Goal: Information Seeking & Learning: Learn about a topic

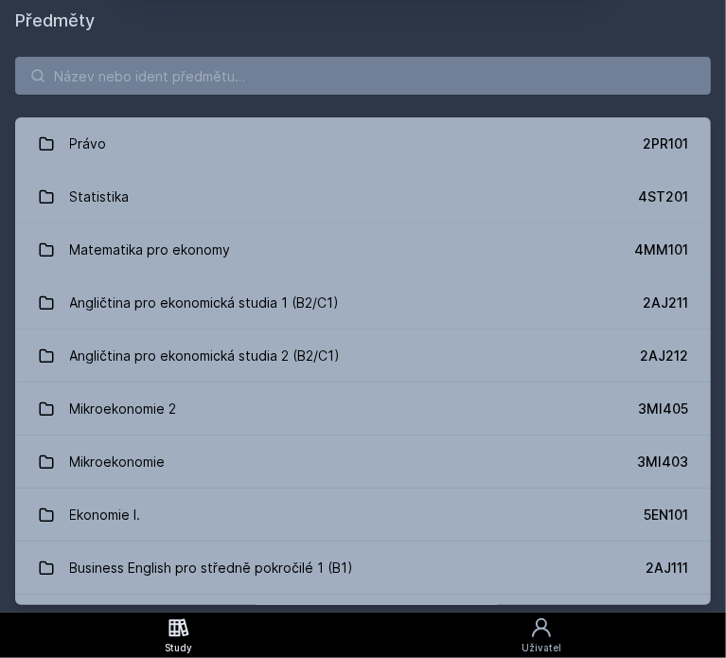
click at [363, 127] on button "Ne" at bounding box center [366, 121] width 68 height 47
click at [326, 68] on input "search" at bounding box center [363, 76] width 696 height 38
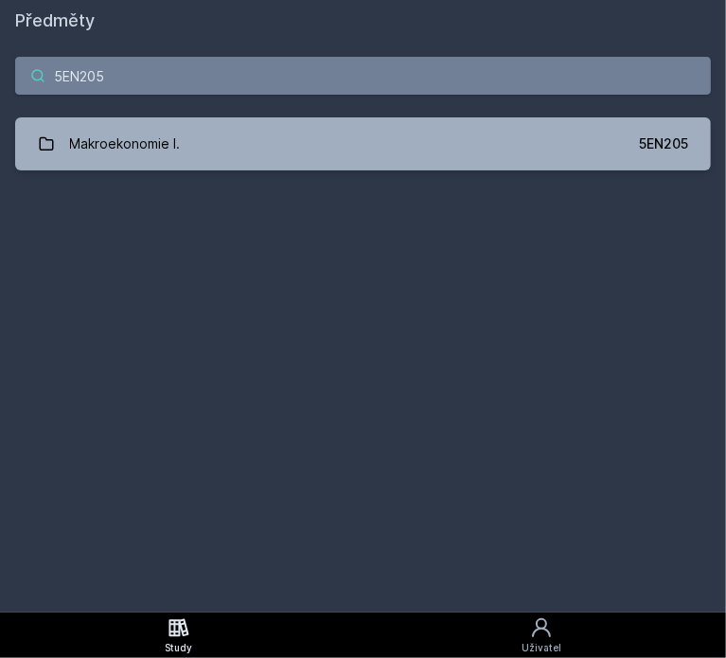
type input "5EN205"
click at [287, 179] on div "Předměty 5EN205 Makroekonomie I. 5EN205 Jejda, něco se pokazilo." at bounding box center [363, 306] width 696 height 597
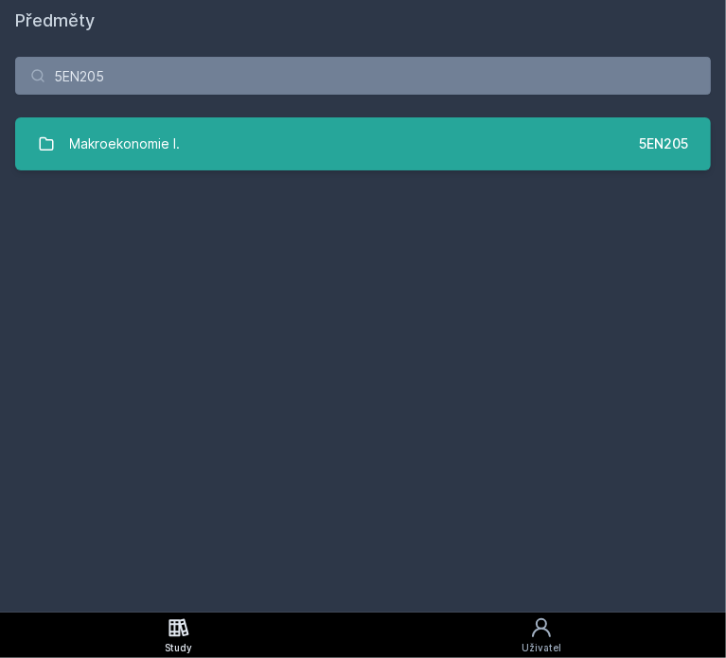
click at [318, 160] on link "Makroekonomie I. 5EN205" at bounding box center [363, 143] width 696 height 53
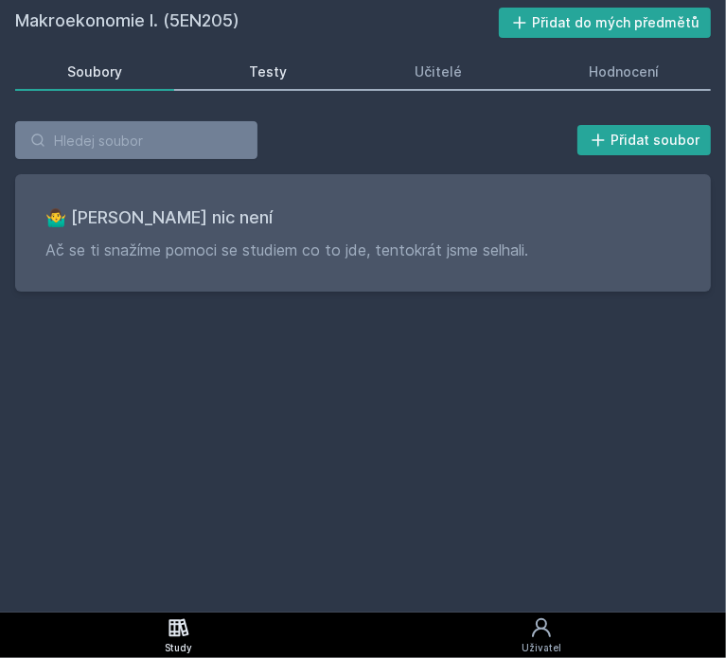
click at [280, 65] on div "Testy" at bounding box center [268, 71] width 38 height 19
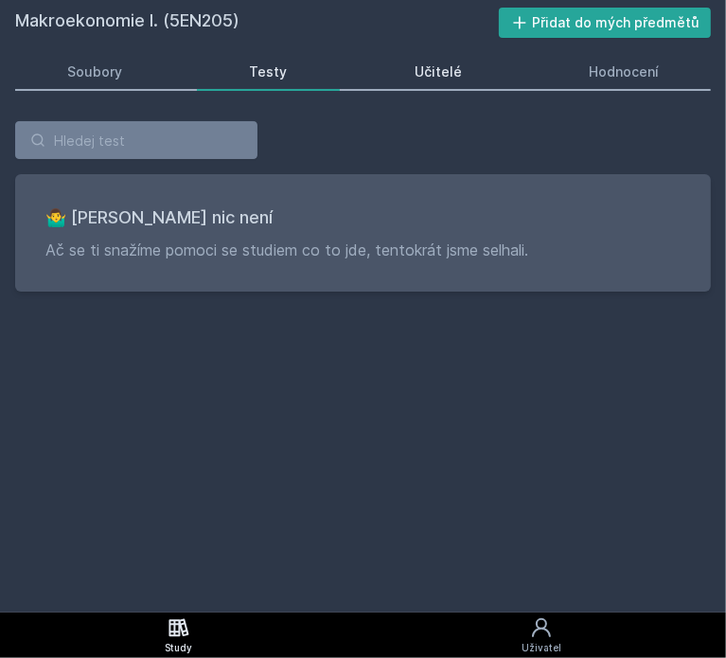
click at [411, 65] on link "Učitelé" at bounding box center [437, 72] width 151 height 38
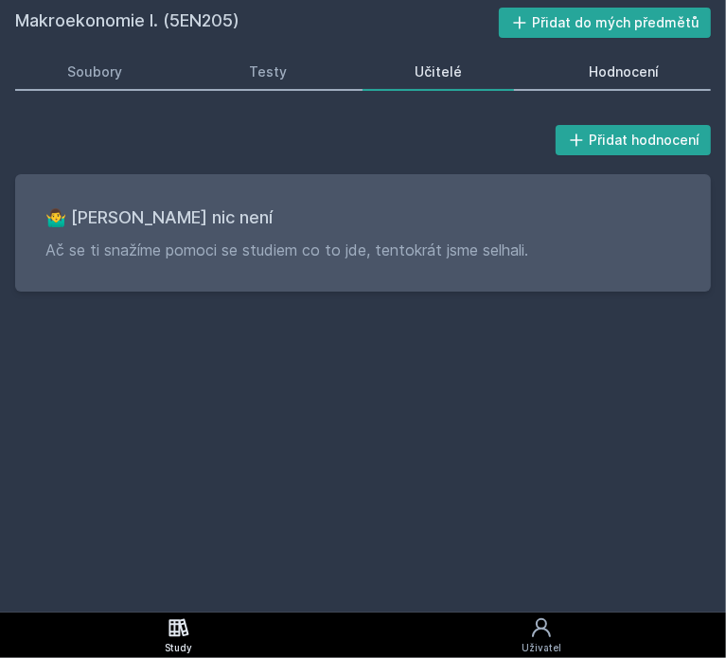
click at [596, 66] on div "Hodnocení" at bounding box center [624, 71] width 70 height 19
